Goal: Task Accomplishment & Management: Manage account settings

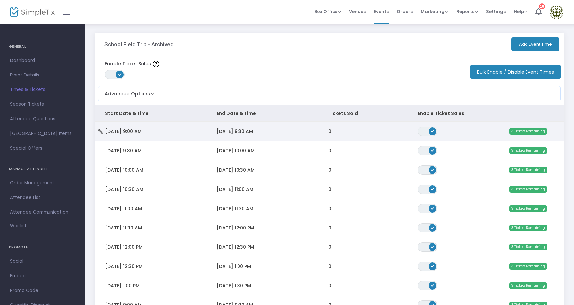
click at [142, 133] on span "Mon 9/22/2025 9:00 AM" at bounding box center [123, 131] width 37 height 7
click at [162, 132] on td "Mon 9/22/2025 9:00 AM" at bounding box center [151, 131] width 112 height 19
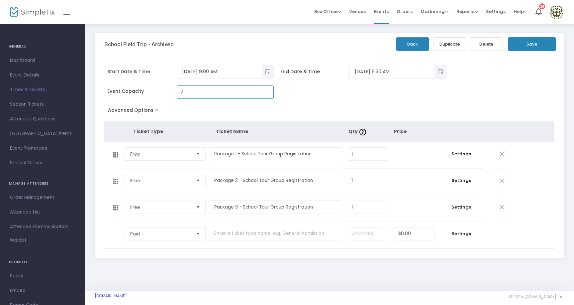
type input "2"
click at [526, 46] on button "Save" at bounding box center [532, 44] width 48 height 14
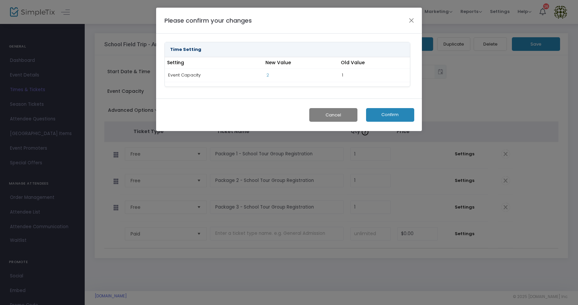
click at [382, 117] on button "Confirm" at bounding box center [390, 115] width 48 height 14
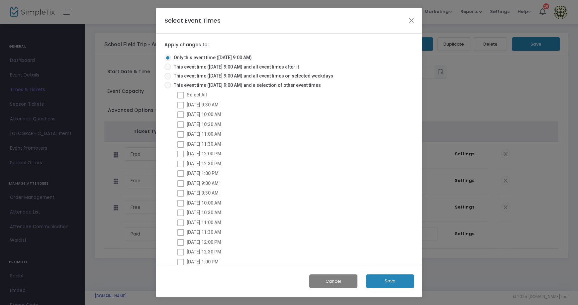
click at [181, 94] on span at bounding box center [180, 95] width 7 height 7
click at [170, 85] on span at bounding box center [168, 85] width 7 height 7
click at [168, 88] on input "This event time (9/22/2025 @ 9:00 AM) and a selection of other event times" at bounding box center [168, 88] width 0 height 0
radio input "true"
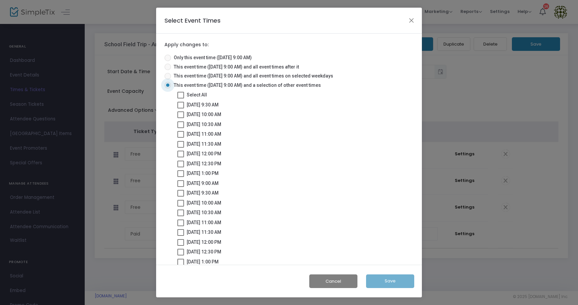
click at [182, 97] on span at bounding box center [180, 95] width 7 height 7
click at [181, 98] on input "Select All" at bounding box center [180, 98] width 0 height 0
checkbox input "true"
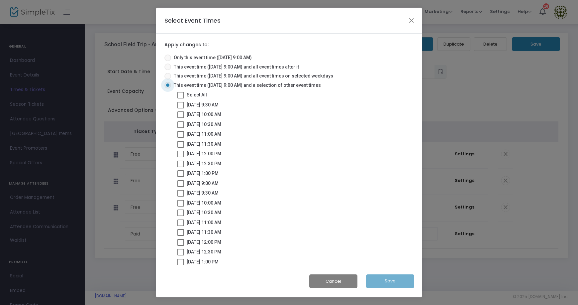
checkbox input "true"
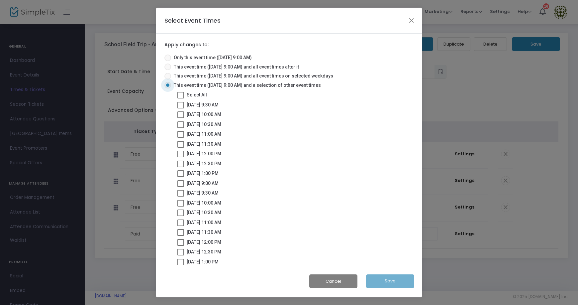
checkbox input "true"
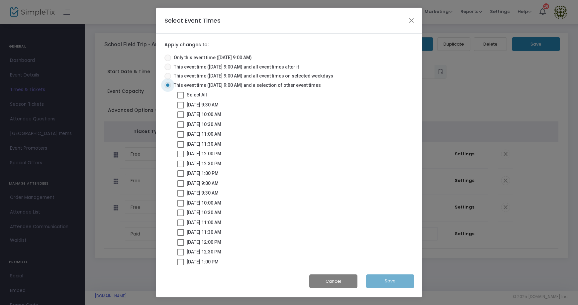
checkbox input "true"
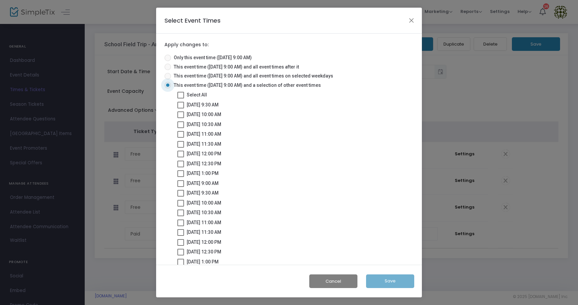
checkbox input "true"
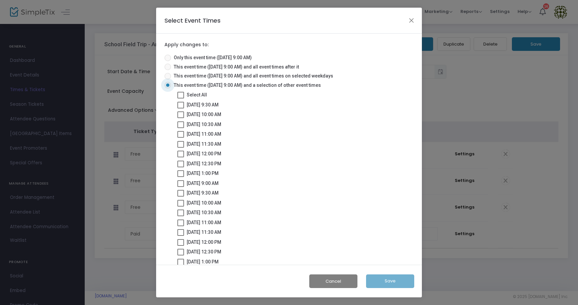
checkbox input "true"
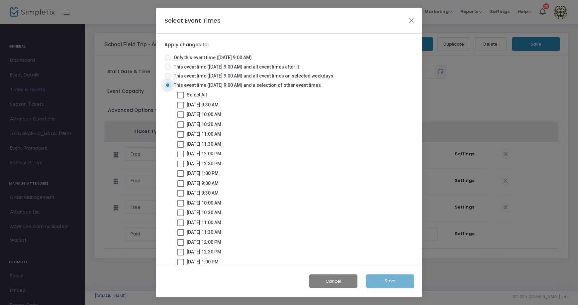
checkbox input "true"
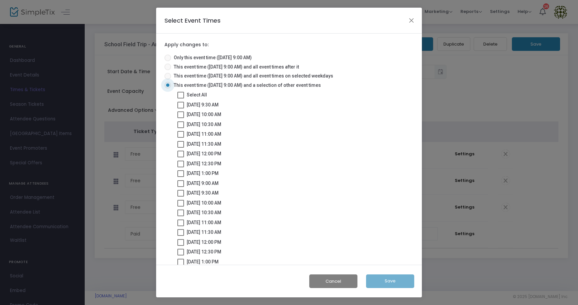
checkbox input "true"
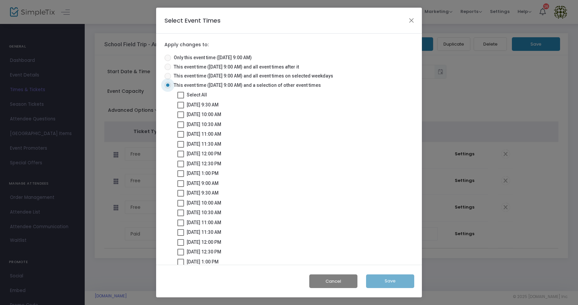
checkbox input "true"
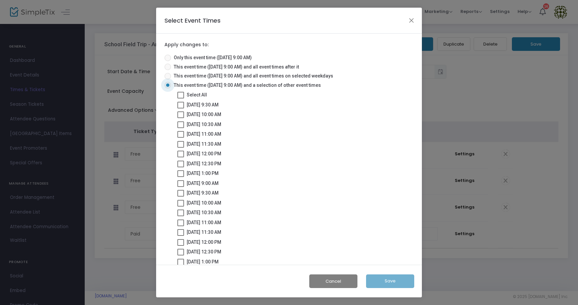
checkbox input "true"
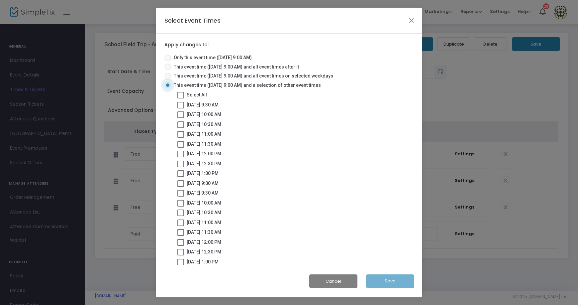
checkbox input "true"
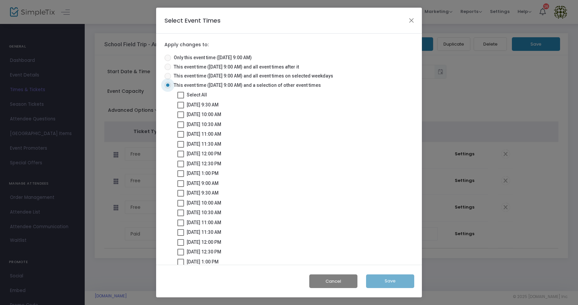
checkbox input "true"
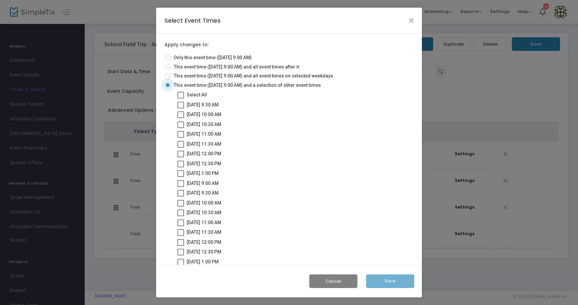
checkbox input "true"
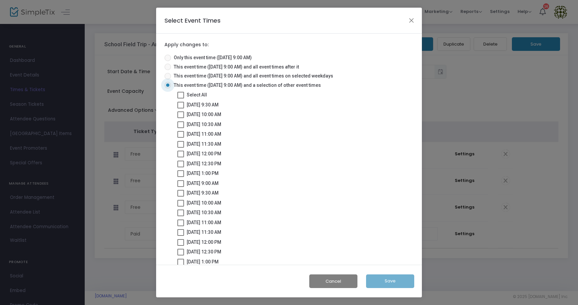
checkbox input "true"
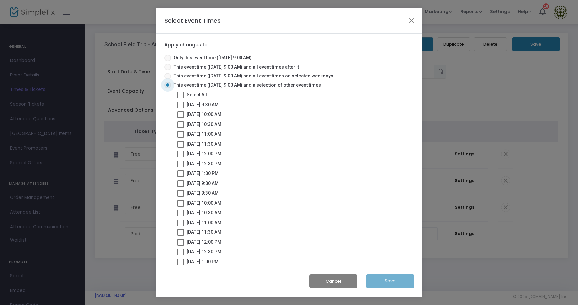
checkbox input "true"
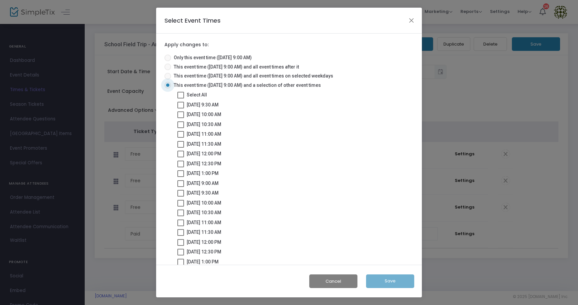
checkbox input "true"
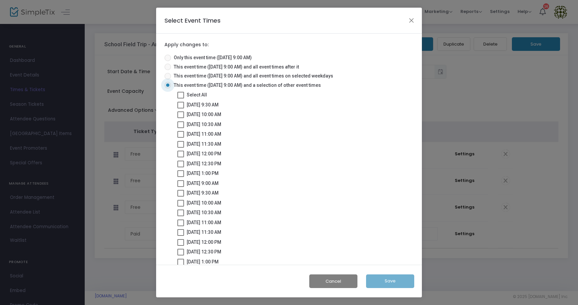
checkbox input "true"
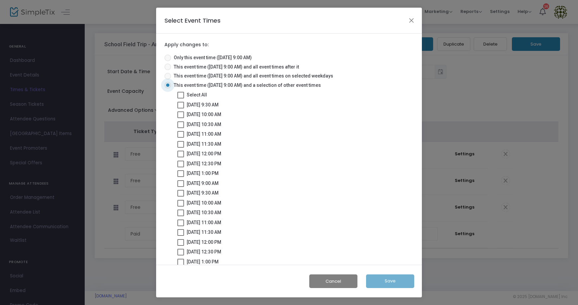
checkbox input "true"
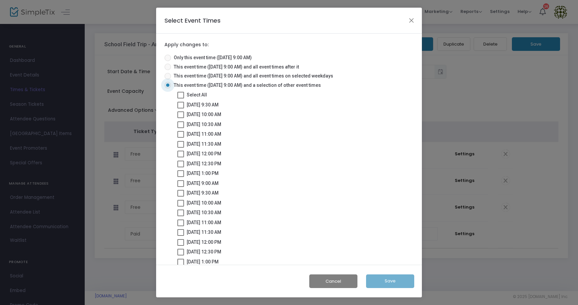
checkbox input "true"
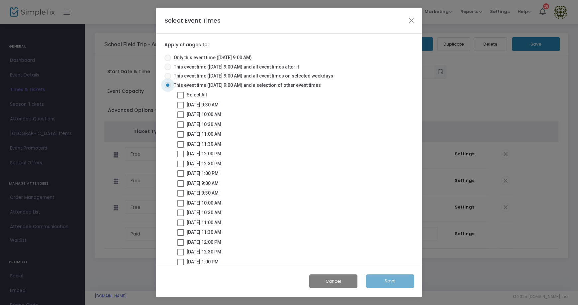
checkbox input "true"
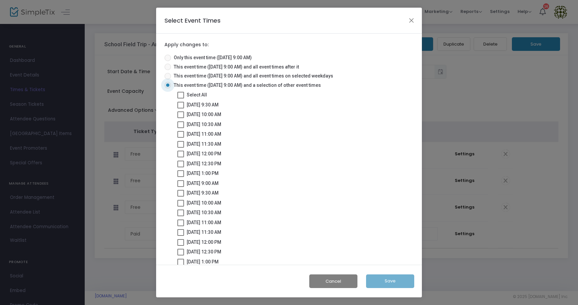
checkbox input "true"
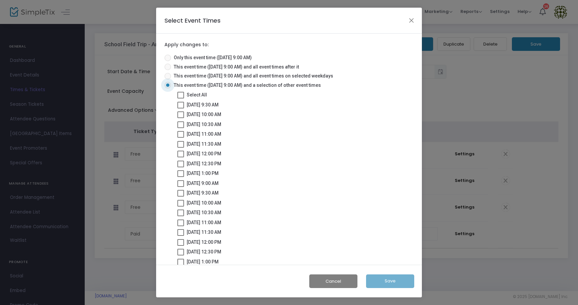
checkbox input "true"
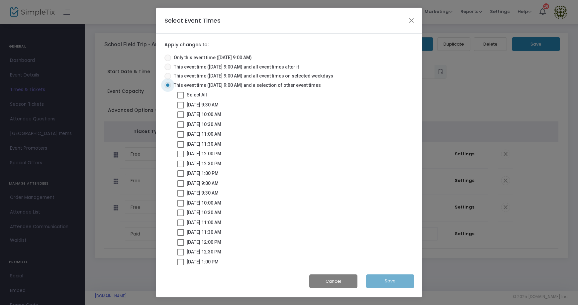
checkbox input "true"
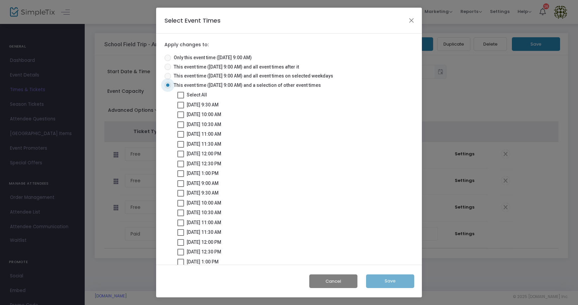
checkbox input "true"
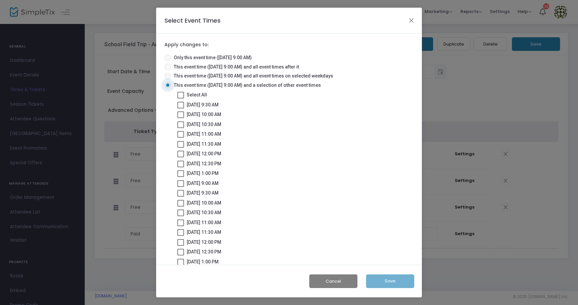
checkbox input "true"
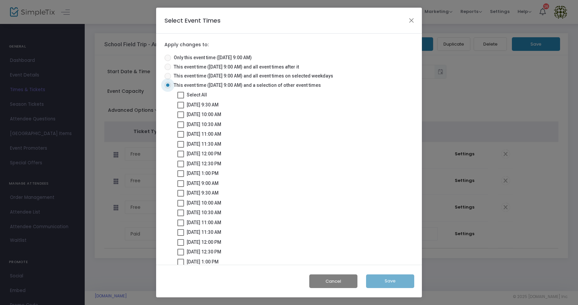
checkbox input "true"
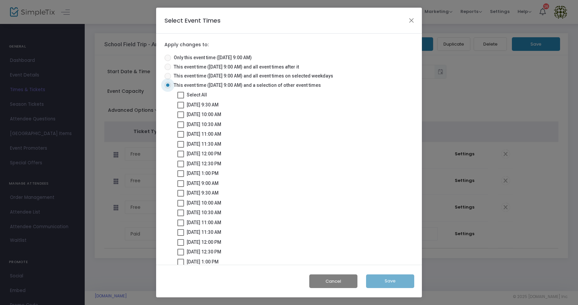
checkbox input "true"
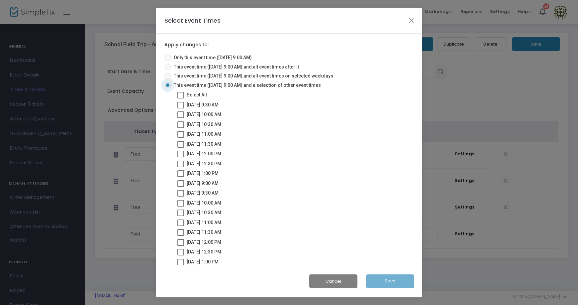
checkbox input "true"
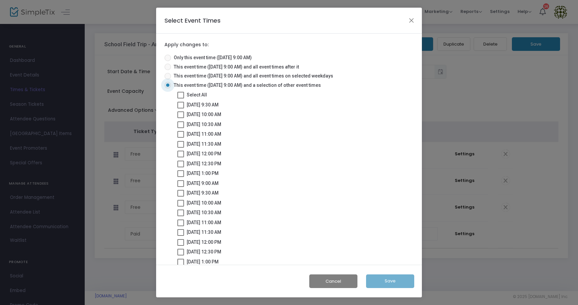
checkbox input "true"
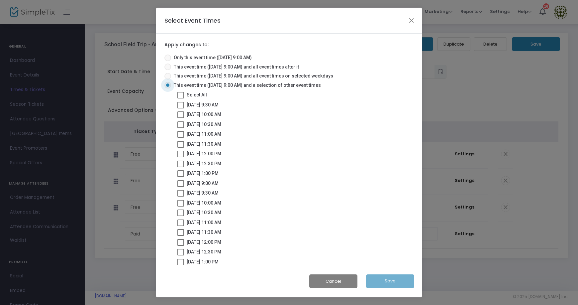
checkbox input "true"
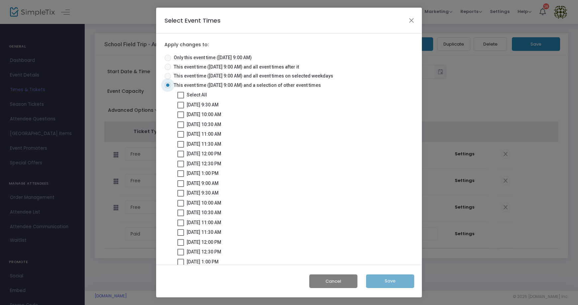
checkbox input "true"
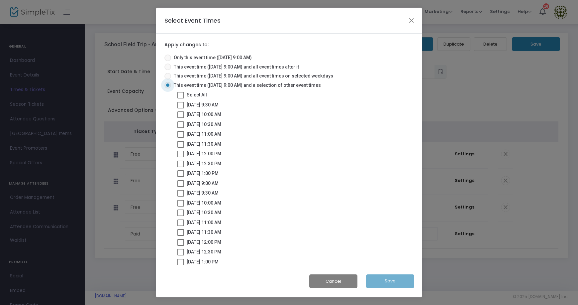
checkbox input "true"
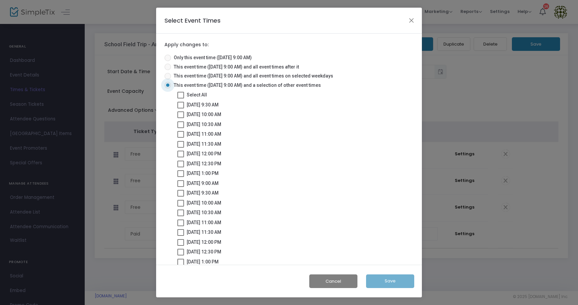
checkbox input "true"
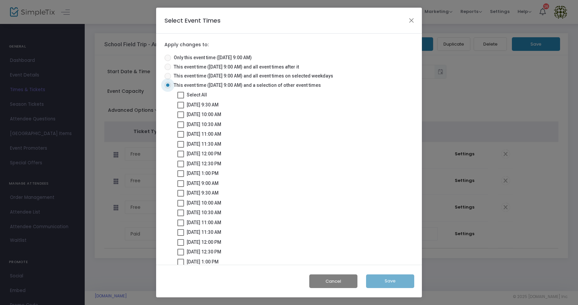
checkbox input "true"
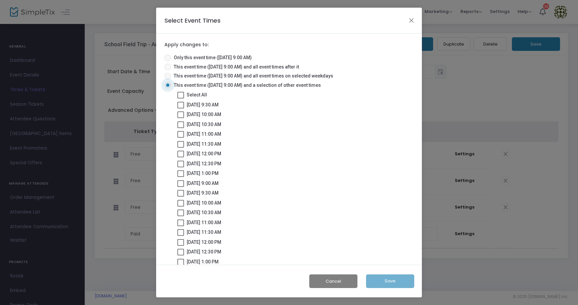
checkbox input "true"
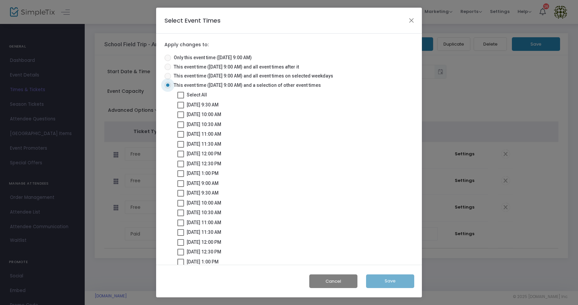
checkbox input "true"
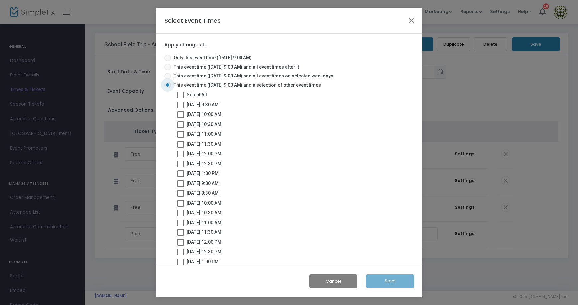
checkbox input "true"
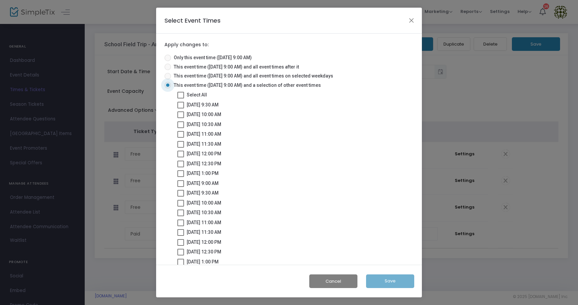
checkbox input "true"
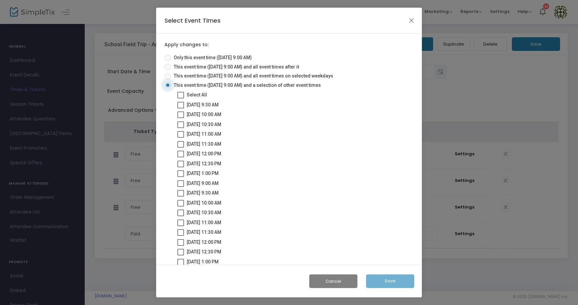
checkbox input "true"
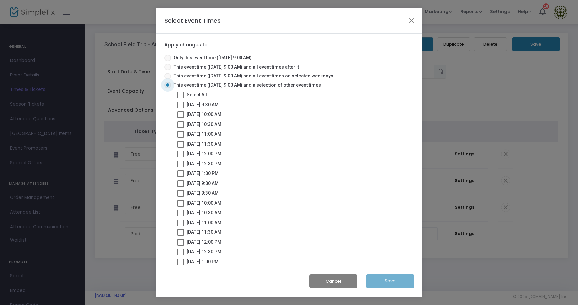
checkbox input "true"
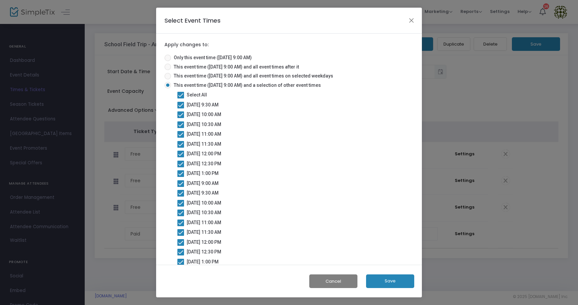
click at [388, 281] on button "Save" at bounding box center [390, 281] width 48 height 14
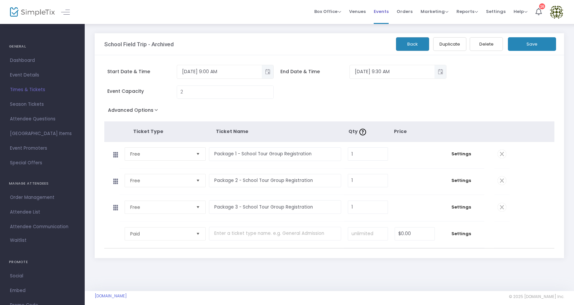
click at [387, 12] on span "Events" at bounding box center [381, 11] width 15 height 17
